Goal: Task Accomplishment & Management: Use online tool/utility

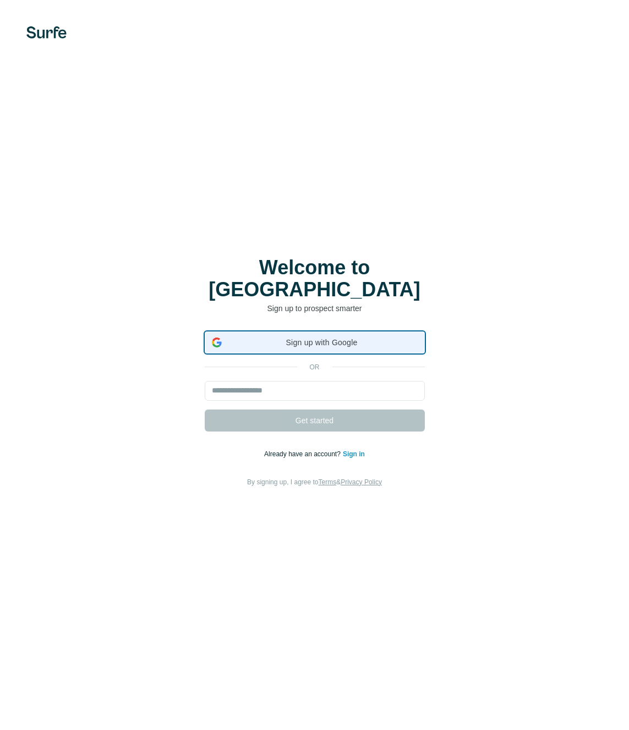
click at [325, 338] on span "Sign up with Google" at bounding box center [321, 342] width 191 height 9
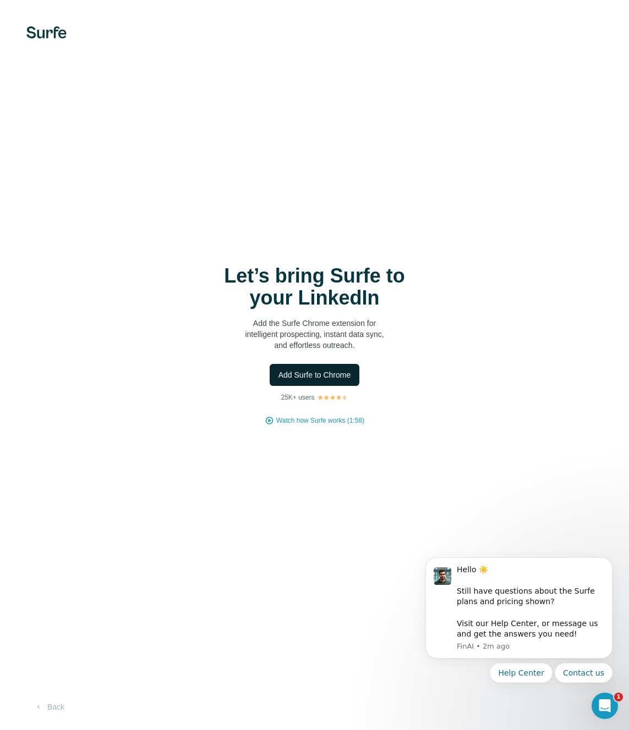
click at [324, 381] on button "Add Surfe to Chrome" at bounding box center [315, 375] width 90 height 22
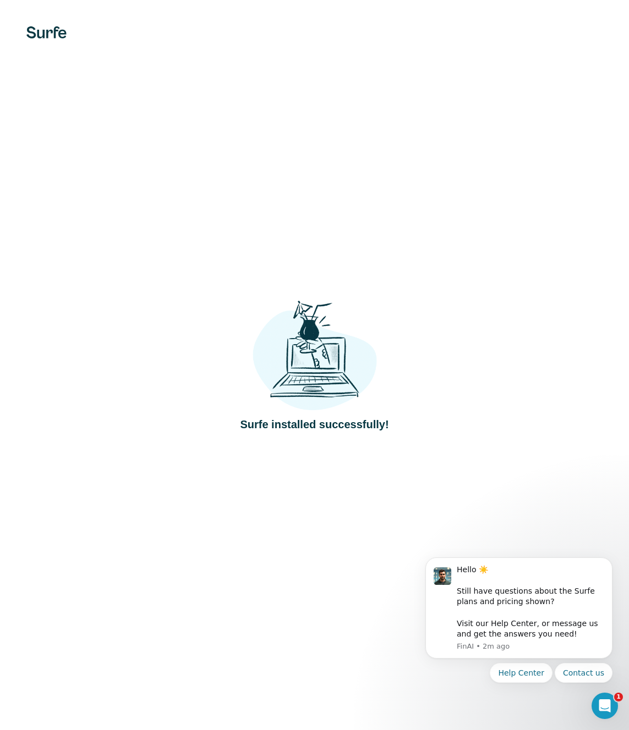
click at [384, 304] on div "Surfe installed successfully!" at bounding box center [314, 365] width 585 height 135
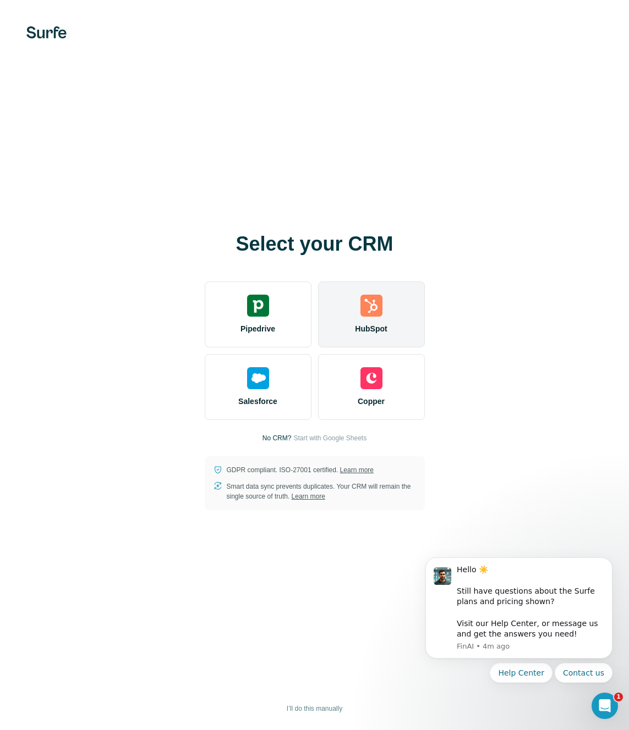
click at [388, 326] on div "HubSpot" at bounding box center [371, 315] width 107 height 66
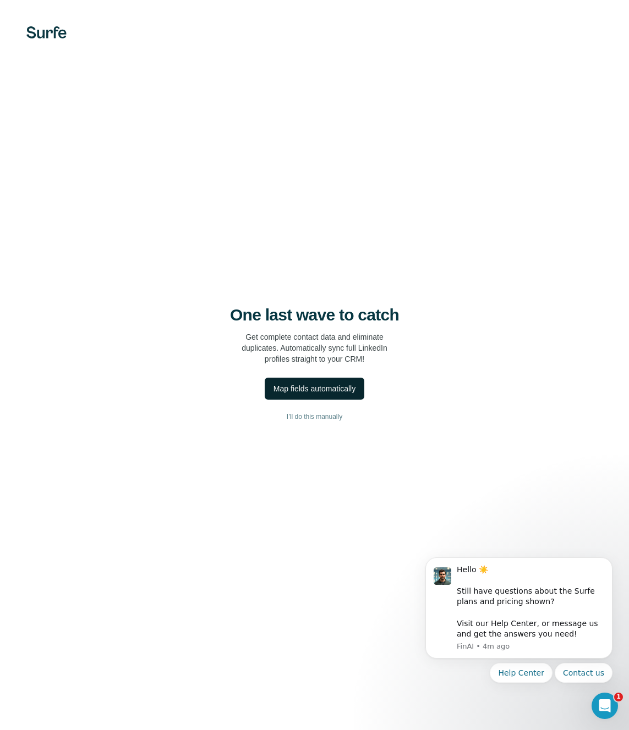
click at [315, 388] on div "Map fields automatically" at bounding box center [314, 388] width 82 height 11
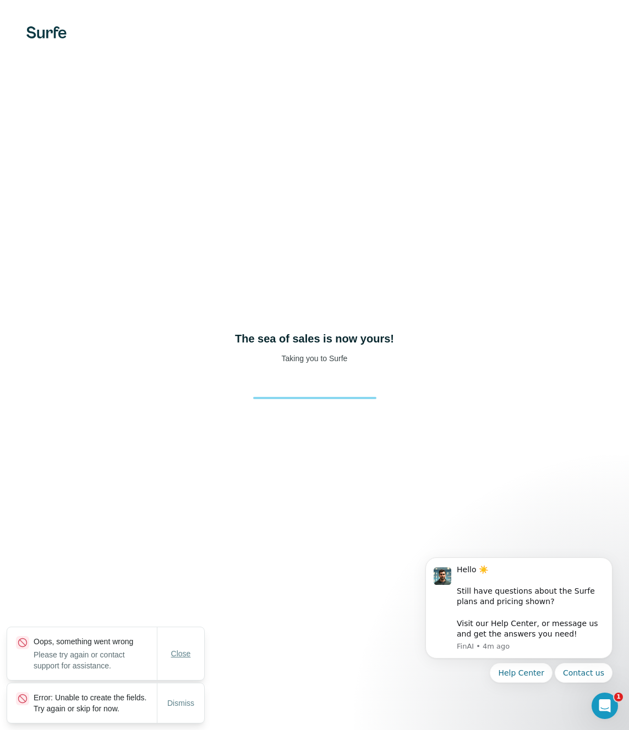
click at [175, 648] on span "Close" at bounding box center [181, 653] width 20 height 11
click at [179, 703] on span "Dismiss" at bounding box center [180, 703] width 27 height 11
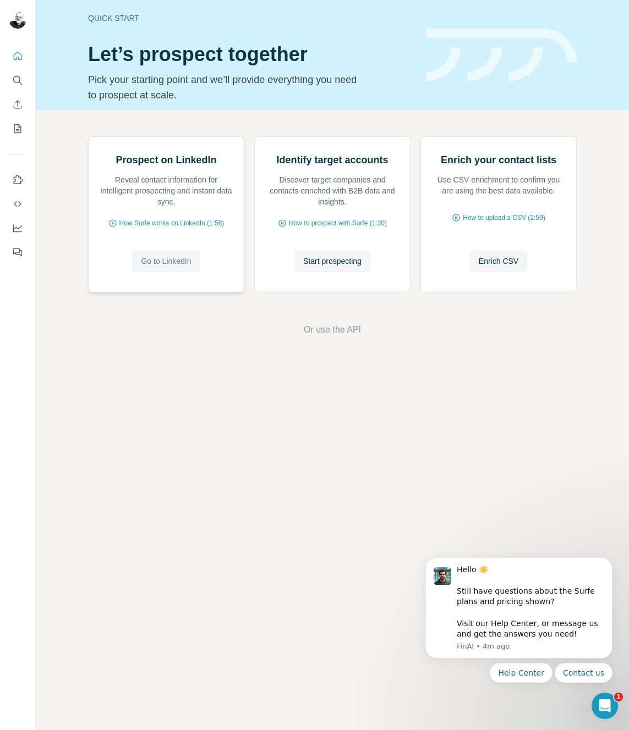
click at [169, 267] on span "Go to LinkedIn" at bounding box center [166, 261] width 50 height 11
